Goal: Transaction & Acquisition: Purchase product/service

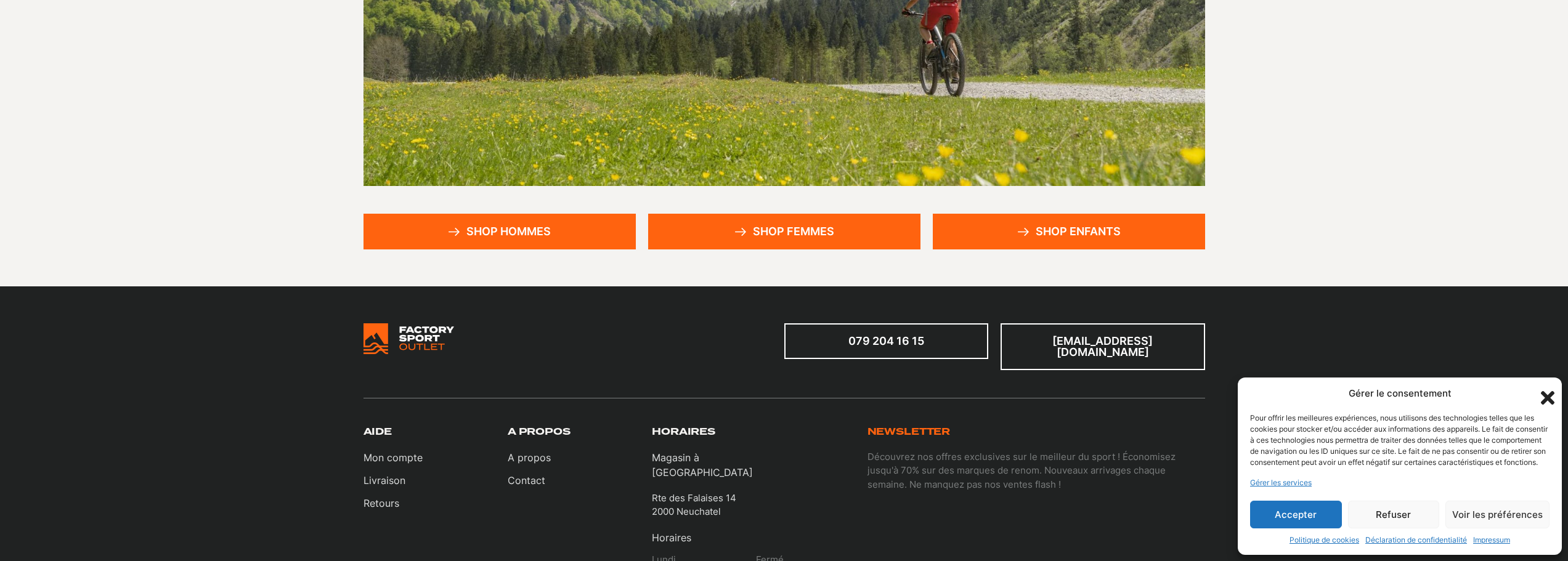
scroll to position [275, 0]
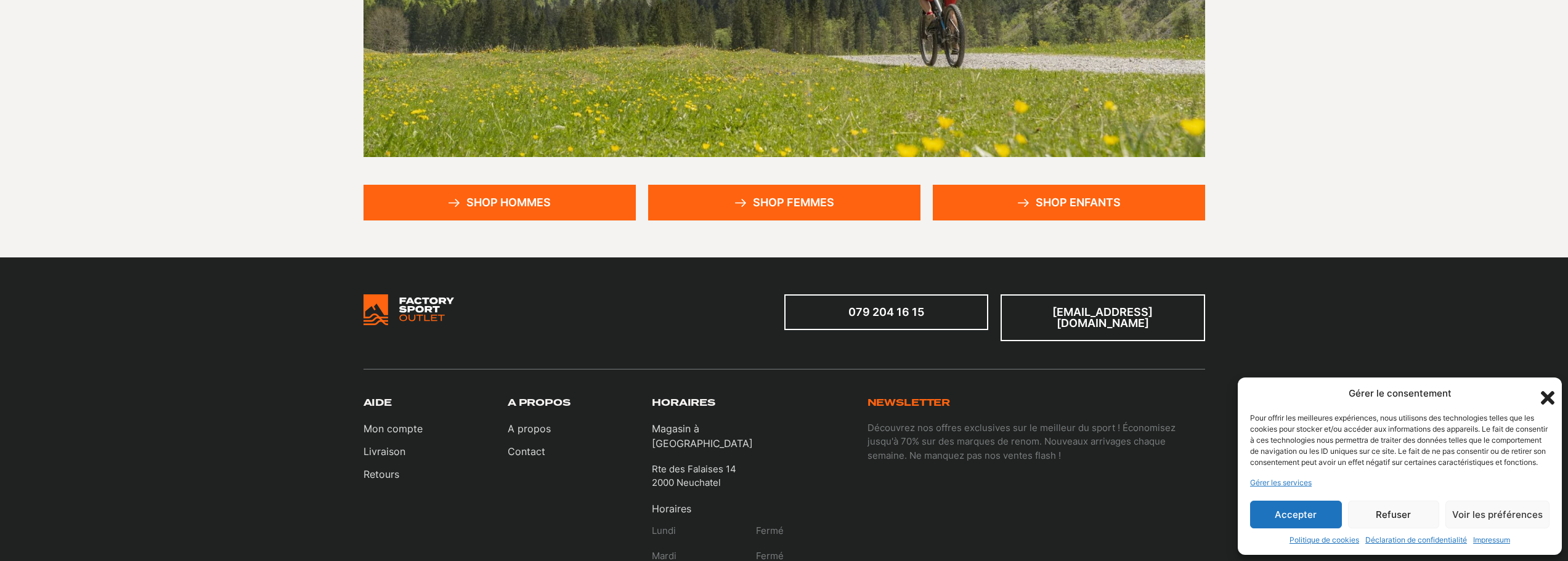
click at [564, 205] on link "Shop hommes" at bounding box center [500, 203] width 272 height 36
click at [1294, 514] on button "Accepter" at bounding box center [1296, 515] width 92 height 28
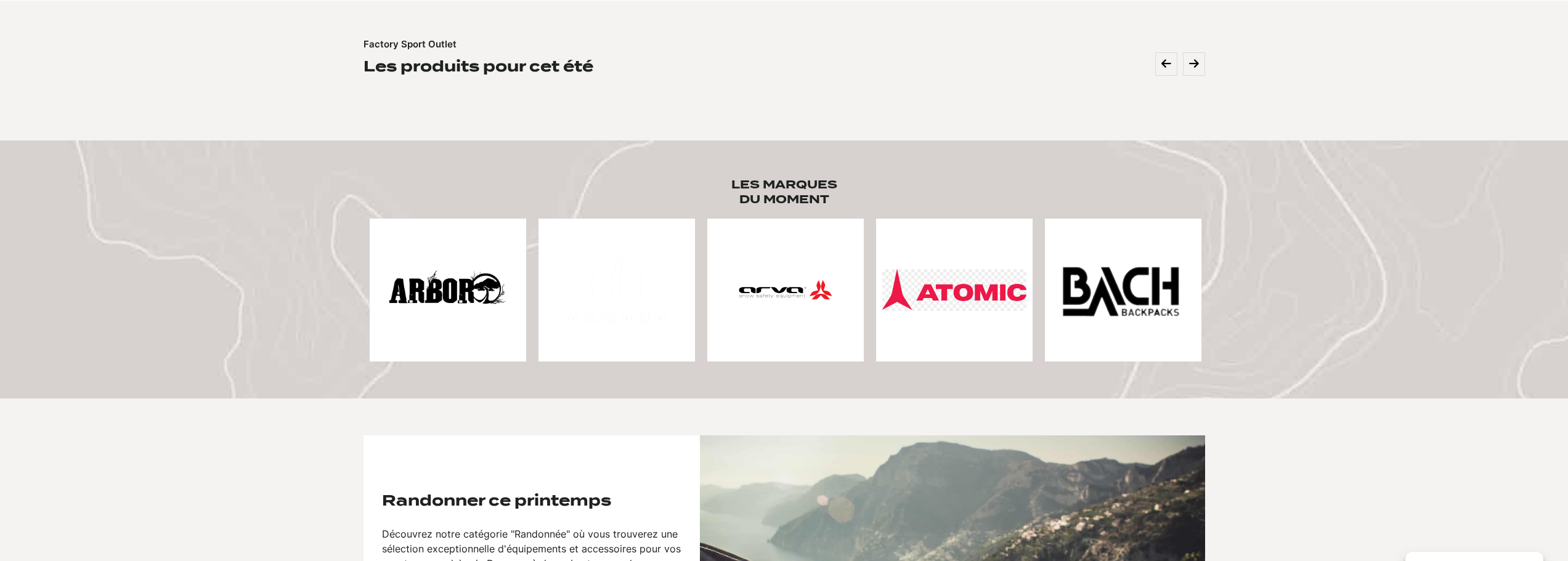
scroll to position [493, 0]
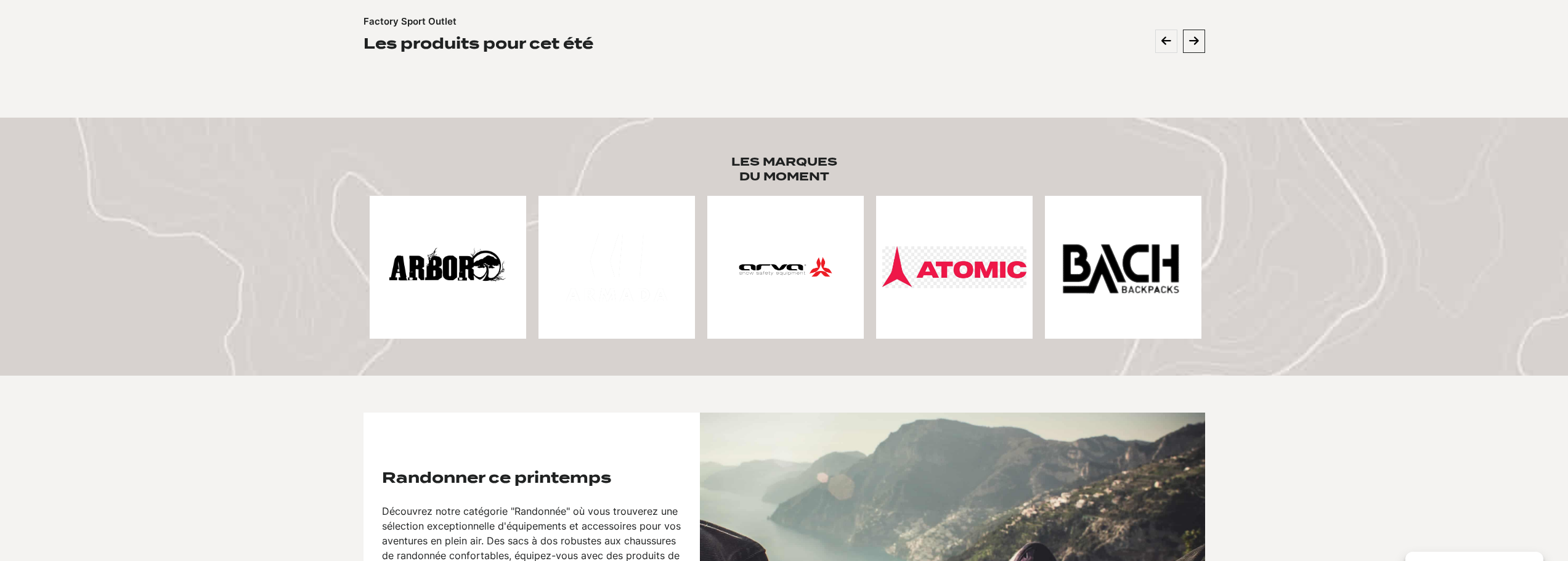
click at [1196, 46] on icon at bounding box center [1194, 42] width 10 height 11
click at [1164, 48] on button at bounding box center [1166, 41] width 22 height 24
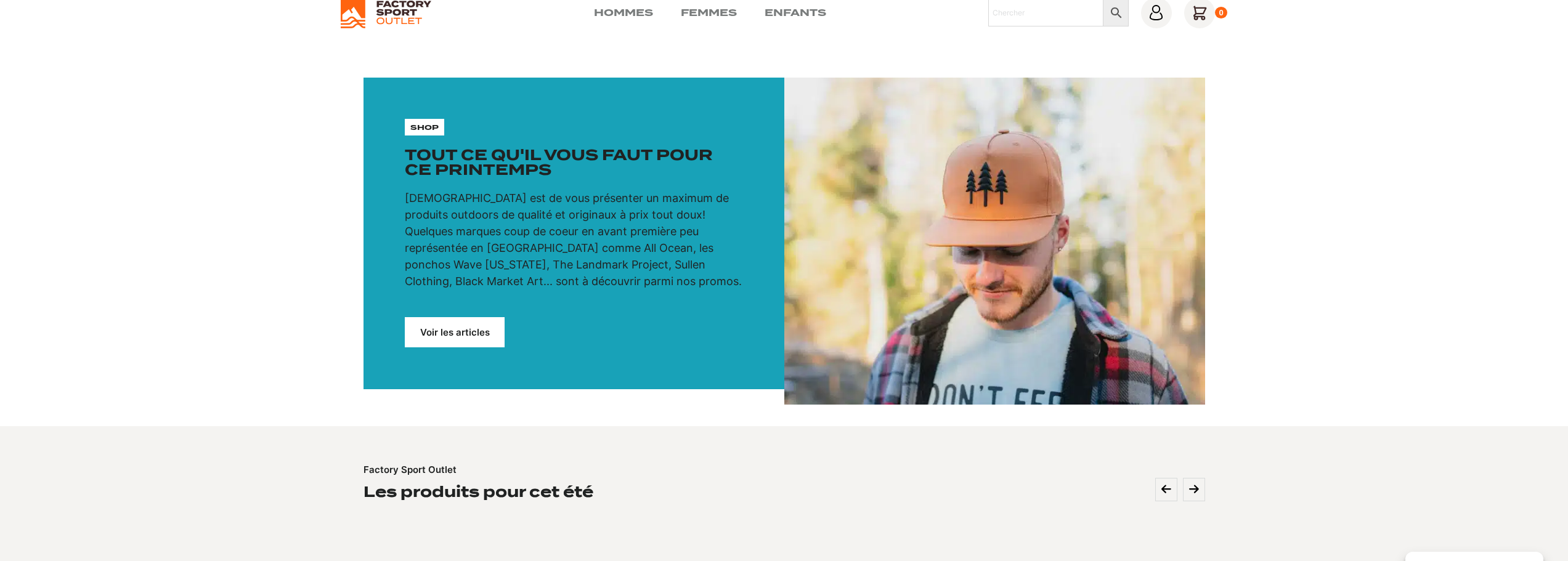
scroll to position [0, 0]
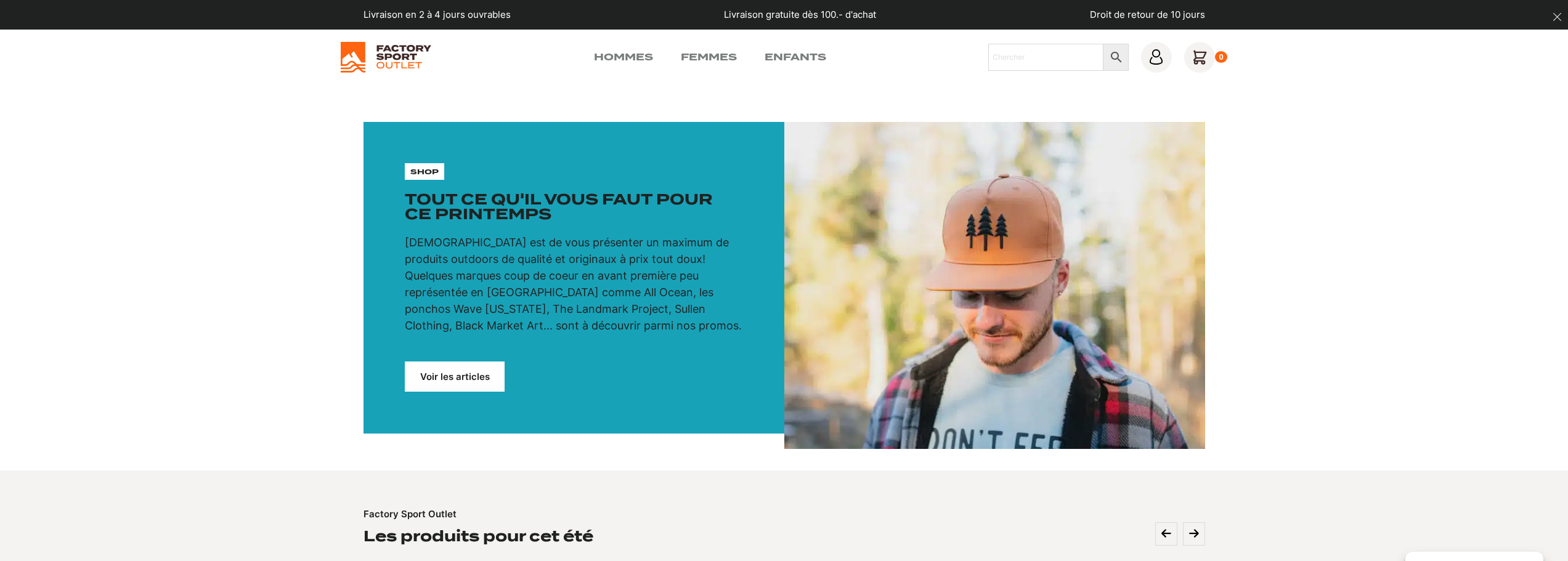
click at [483, 373] on link "Voir les articles" at bounding box center [455, 377] width 100 height 30
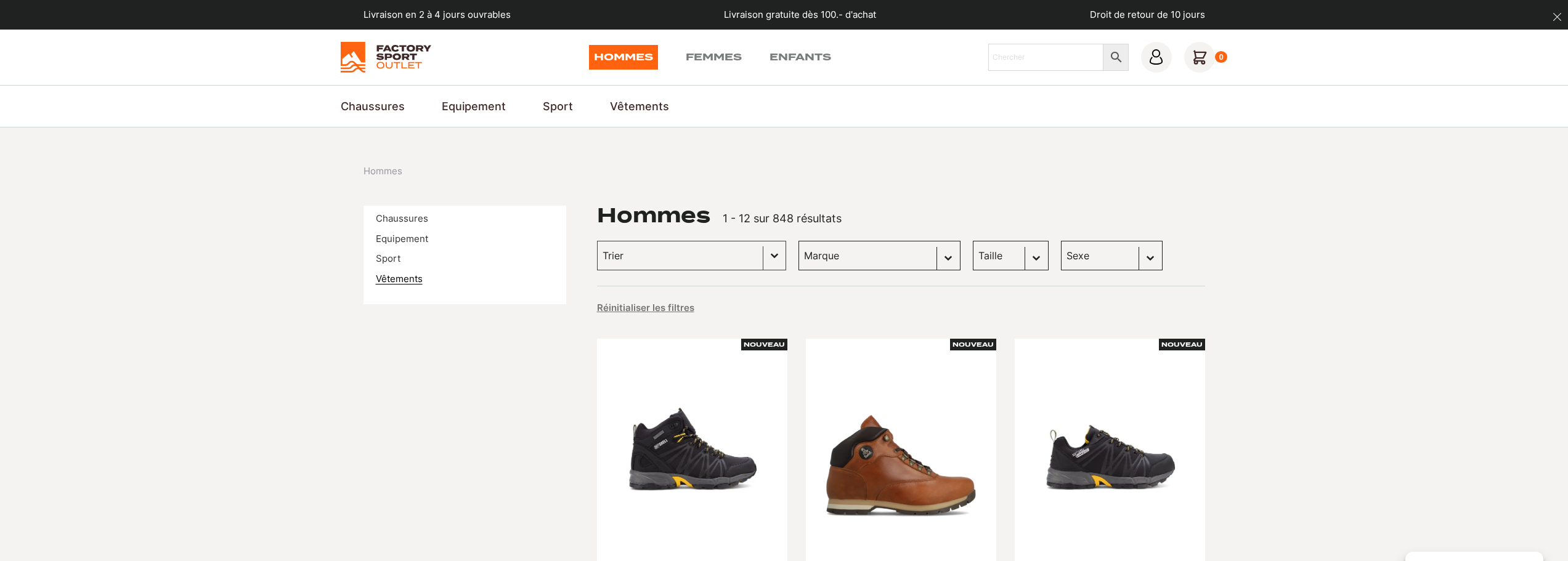
click at [401, 274] on link "Vêtements" at bounding box center [399, 278] width 47 height 11
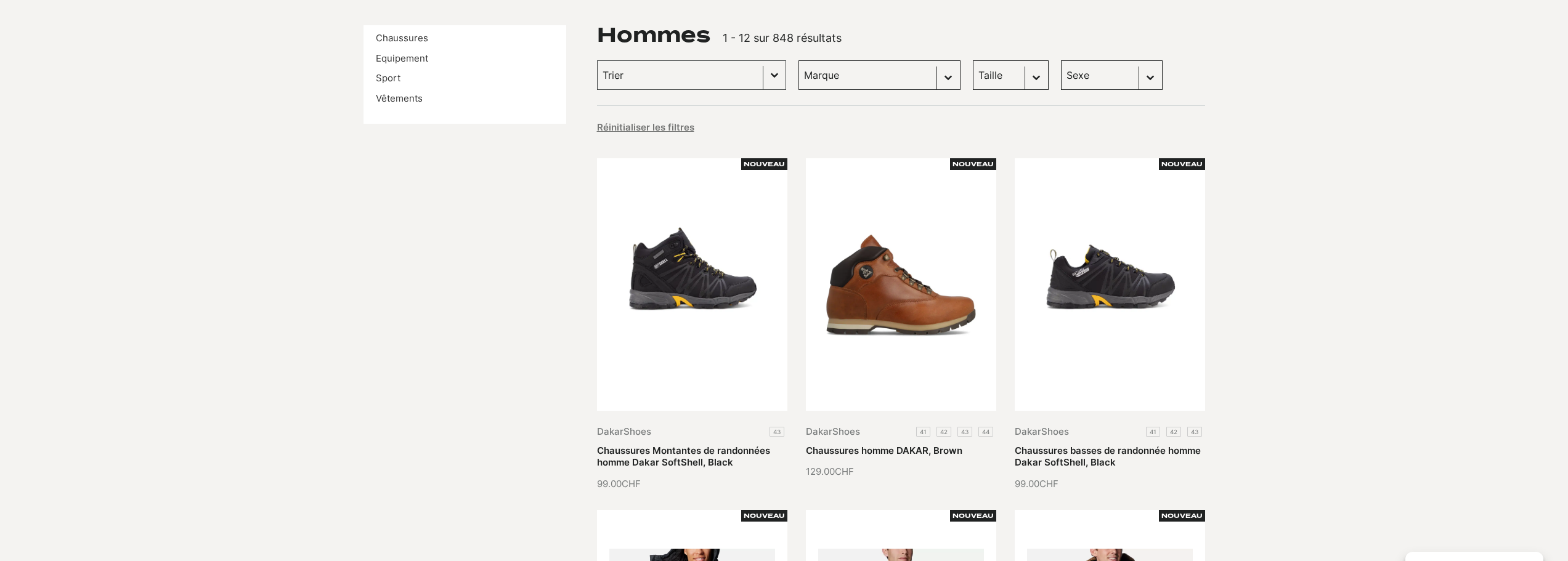
scroll to position [185, 0]
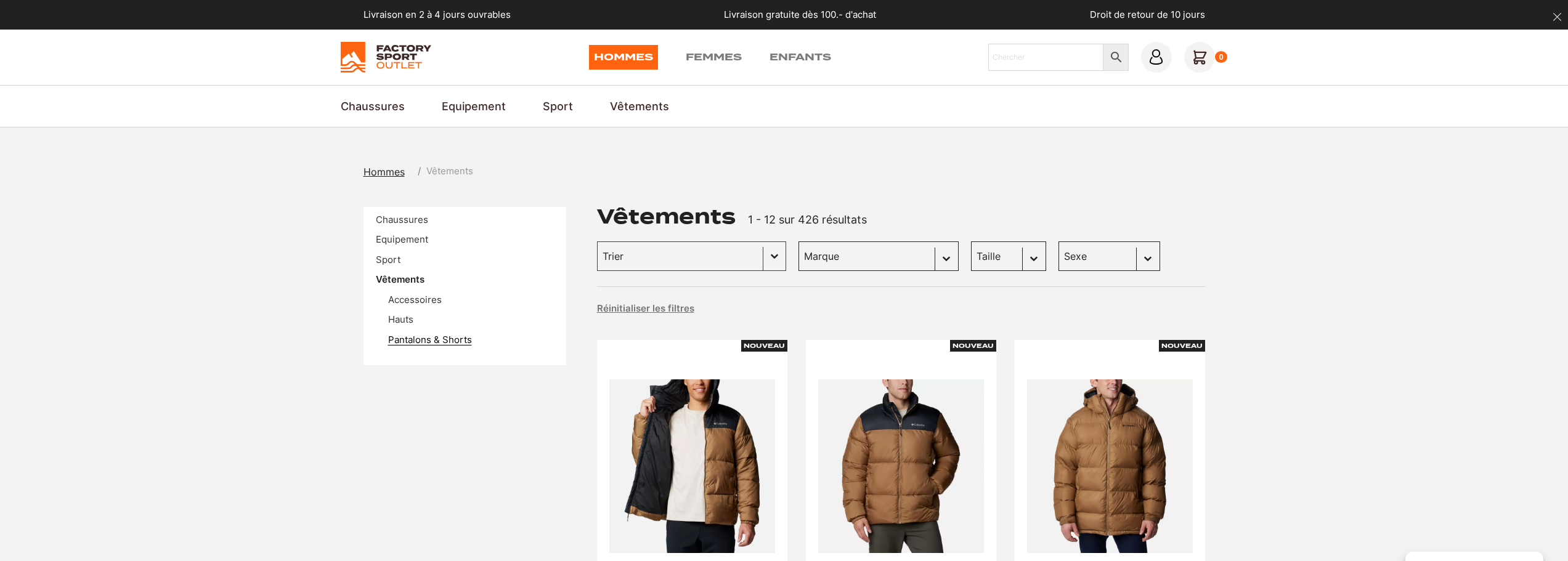
click at [447, 337] on link "Pantalons & Shorts" at bounding box center [430, 340] width 84 height 11
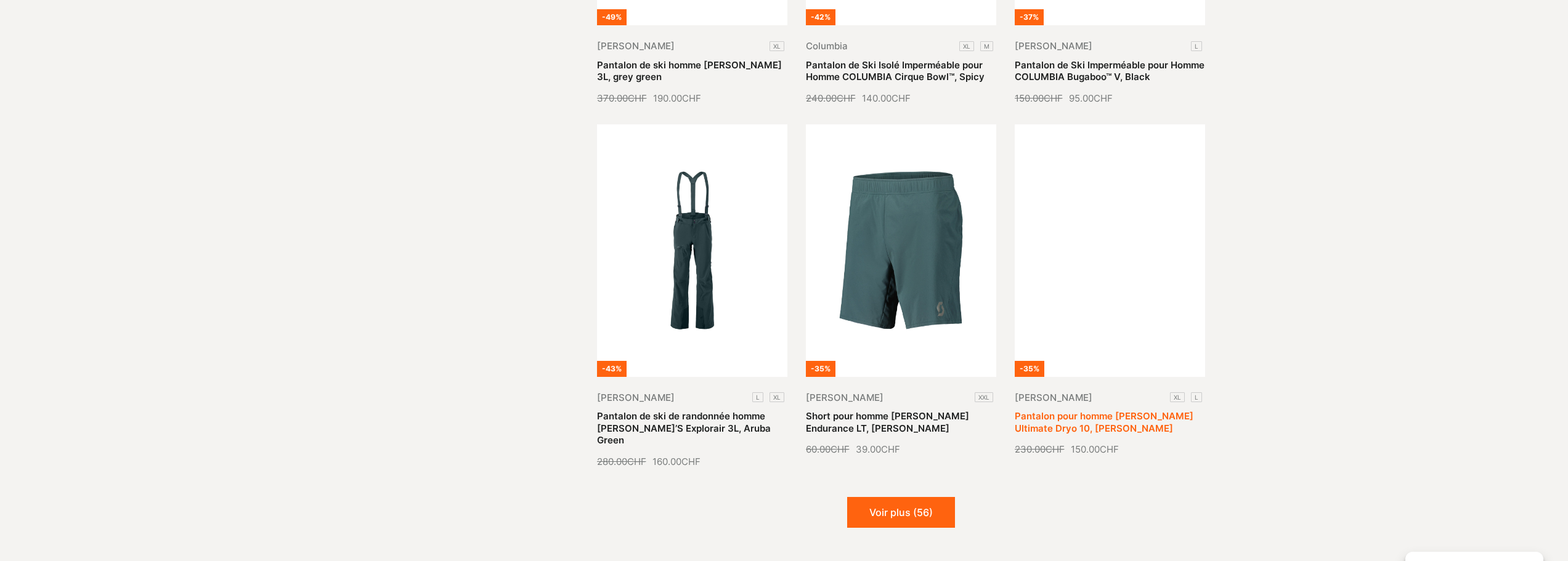
scroll to position [1355, 0]
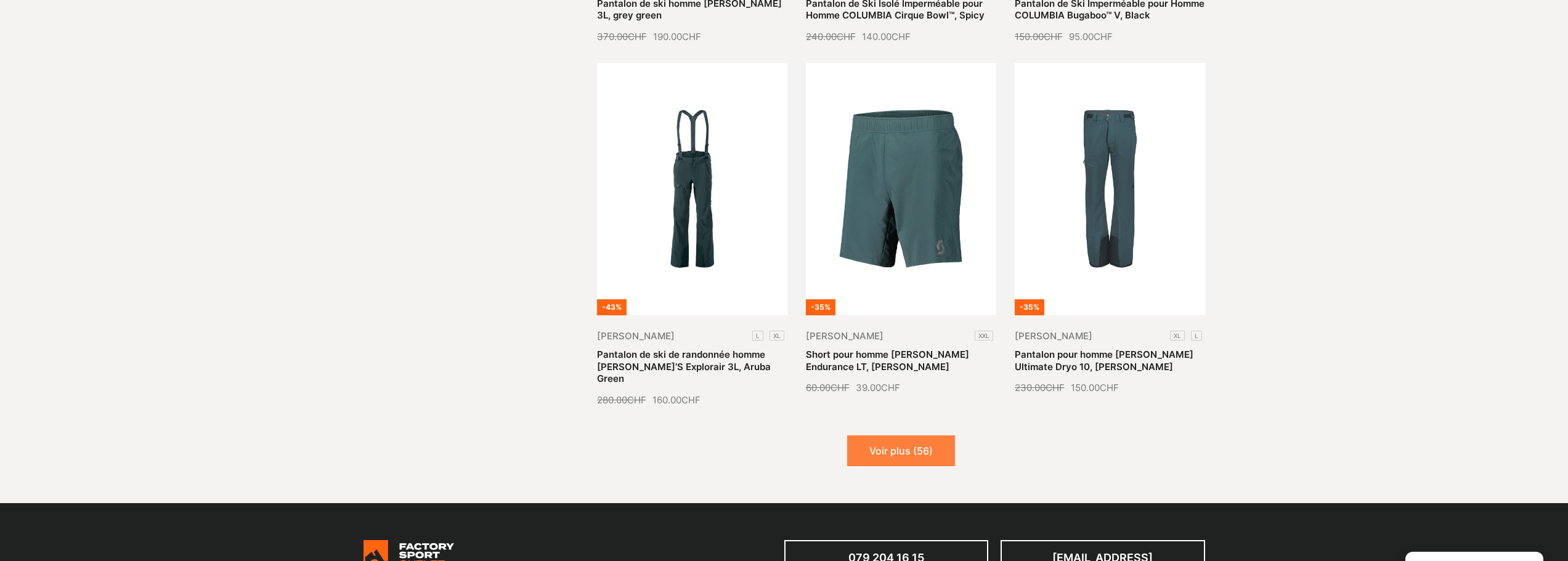
click at [900, 443] on button "Voir plus (56)" at bounding box center [901, 451] width 108 height 31
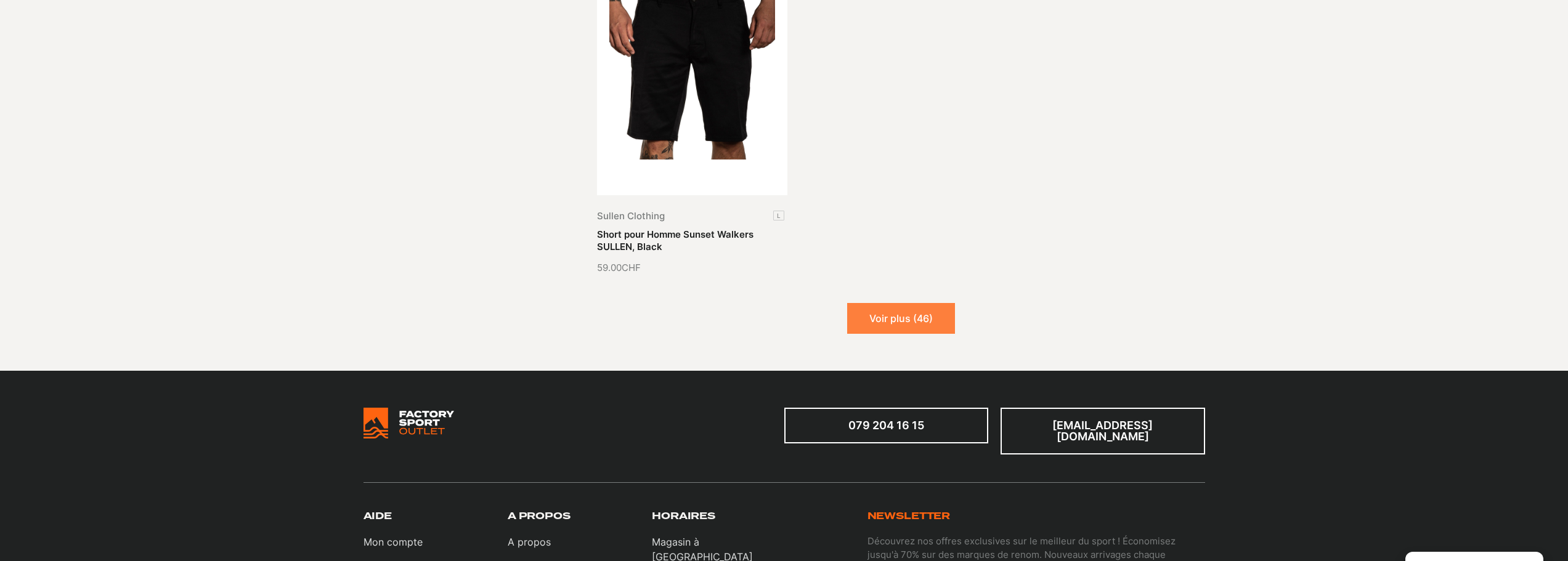
scroll to position [2895, 0]
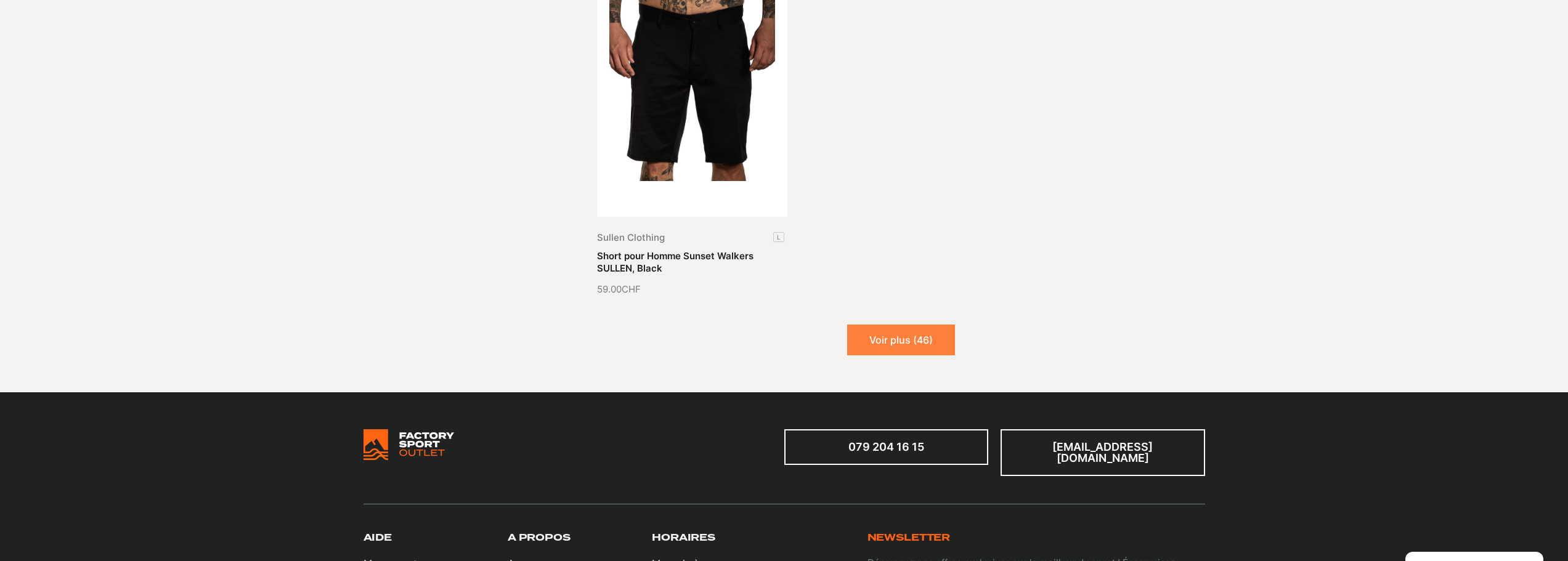
click at [922, 324] on button "Voir plus (46)" at bounding box center [901, 340] width 108 height 31
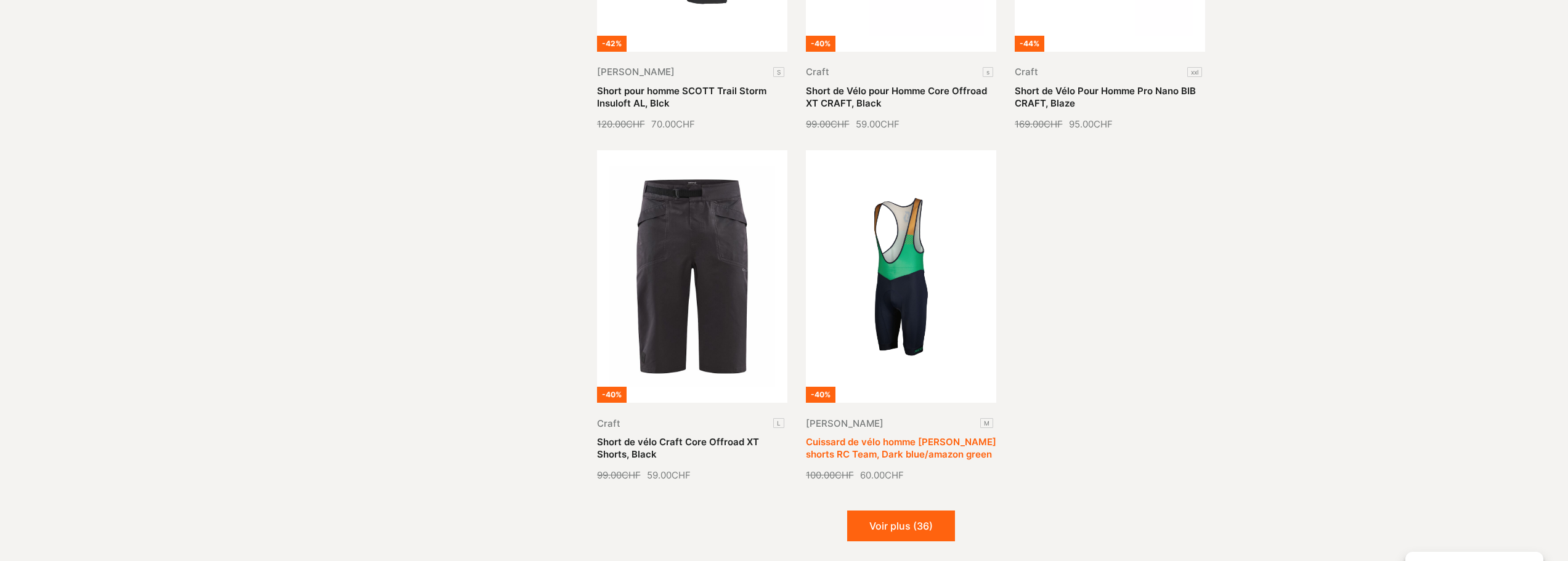
scroll to position [3943, 0]
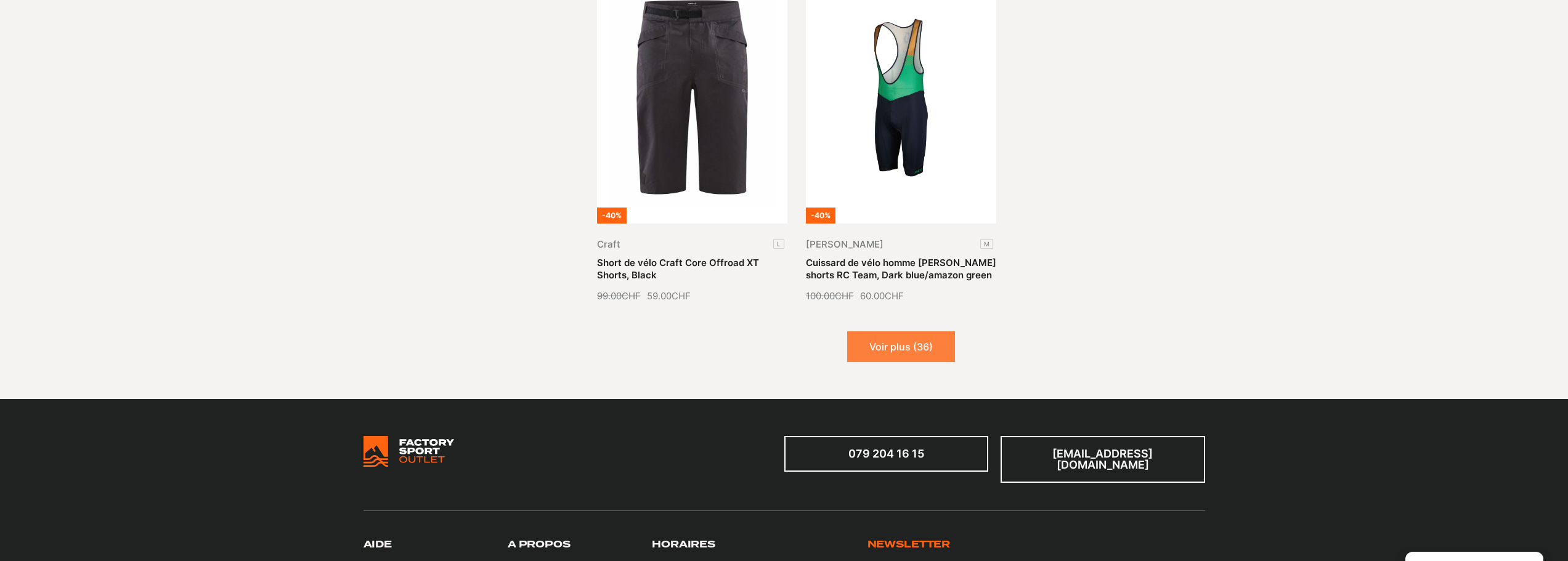
click at [918, 332] on button "Voir plus (36)" at bounding box center [901, 347] width 108 height 31
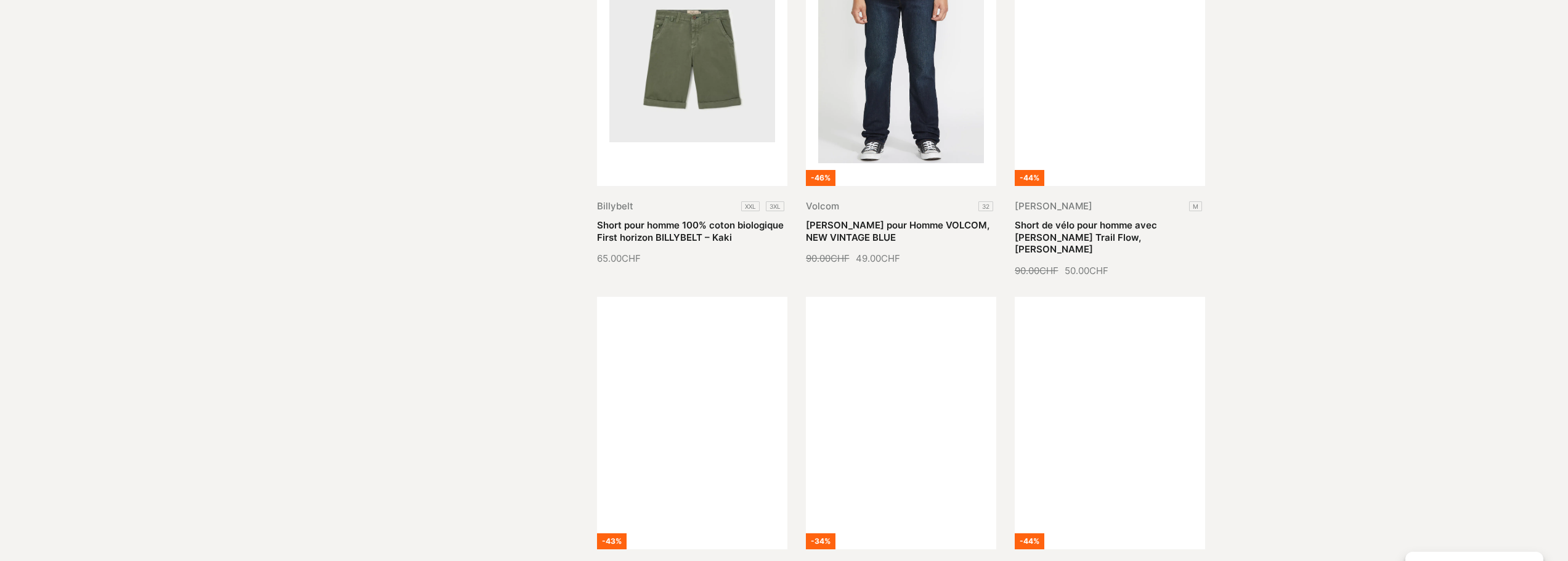
scroll to position [4866, 0]
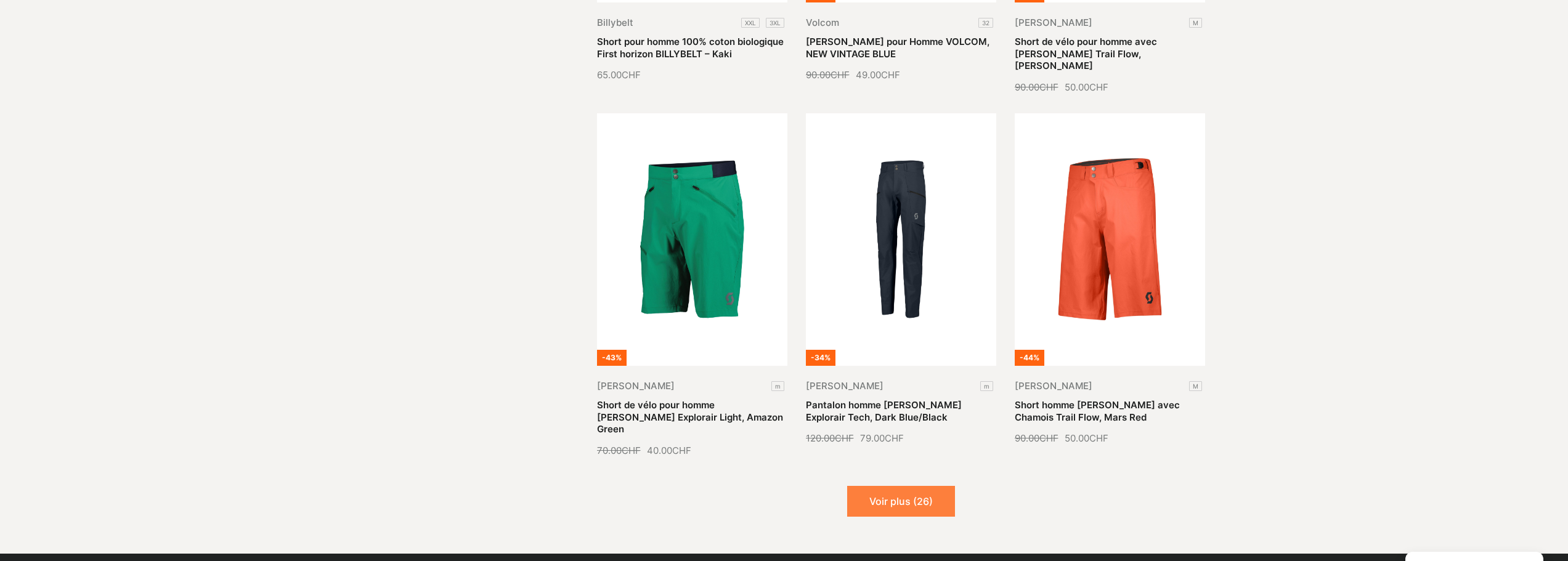
click at [904, 486] on button "Voir plus (26)" at bounding box center [901, 501] width 108 height 31
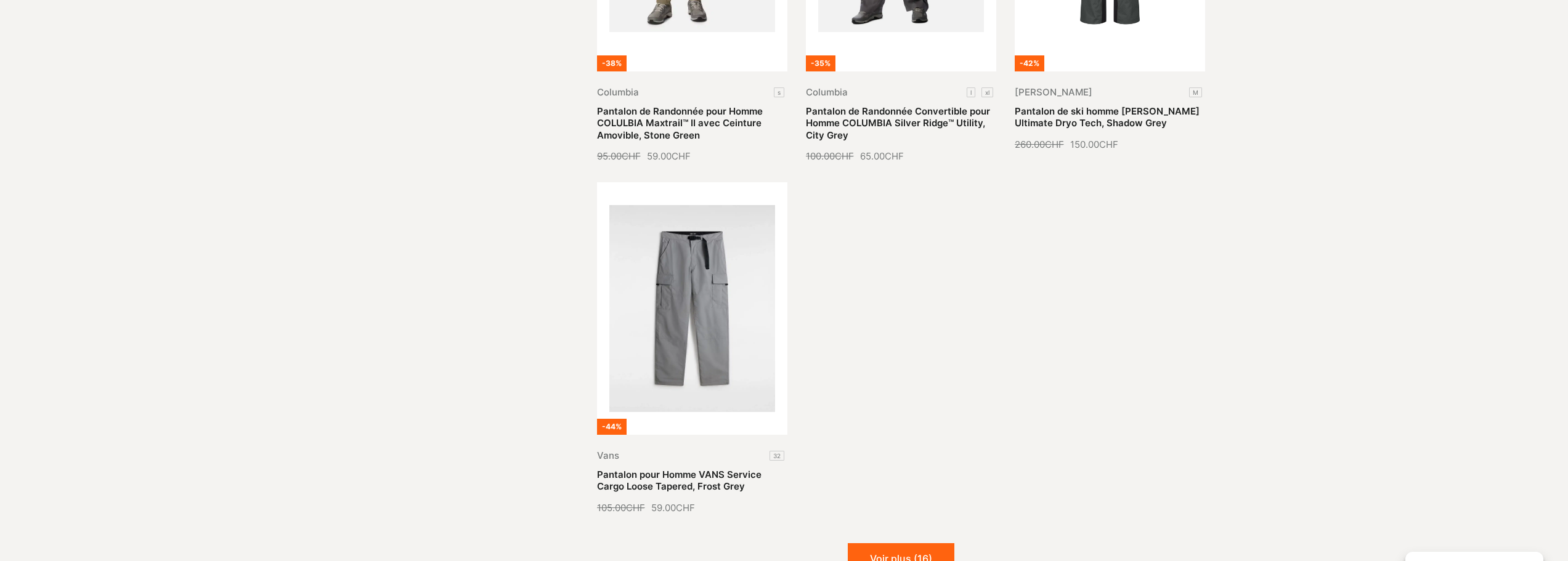
scroll to position [6345, 0]
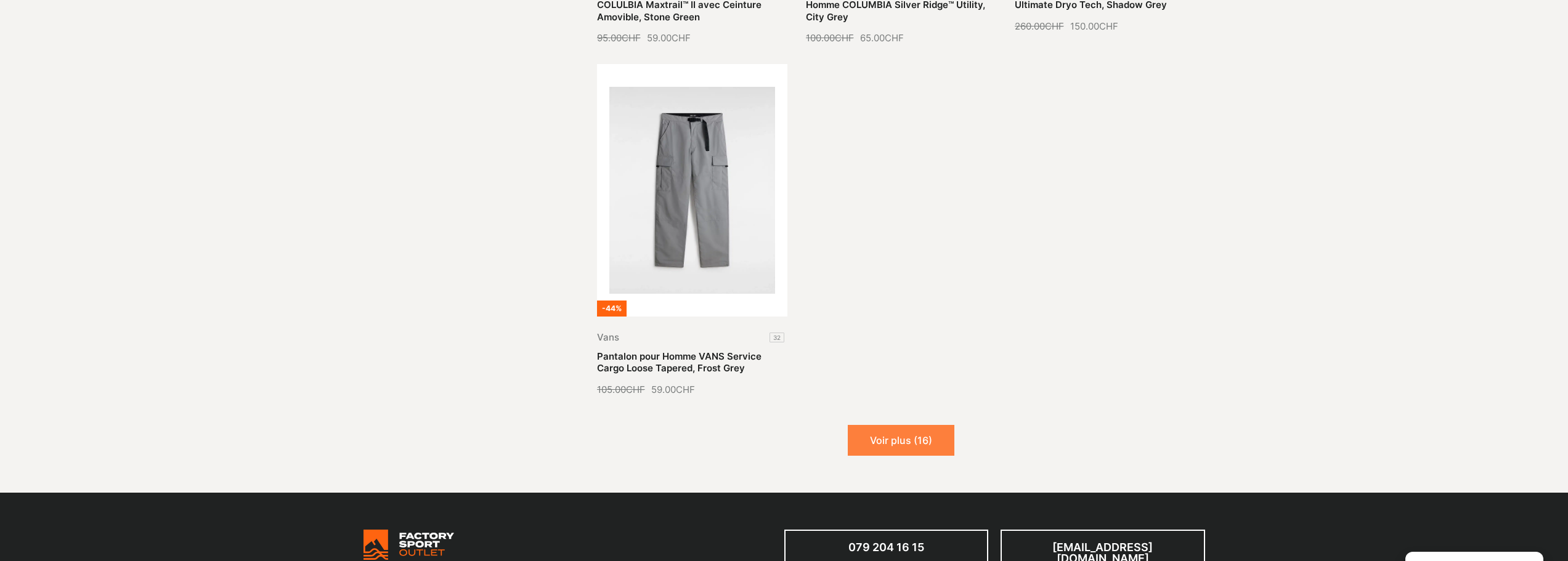
click at [913, 425] on button "Voir plus (16)" at bounding box center [901, 441] width 106 height 31
